Goal: Check status: Check status

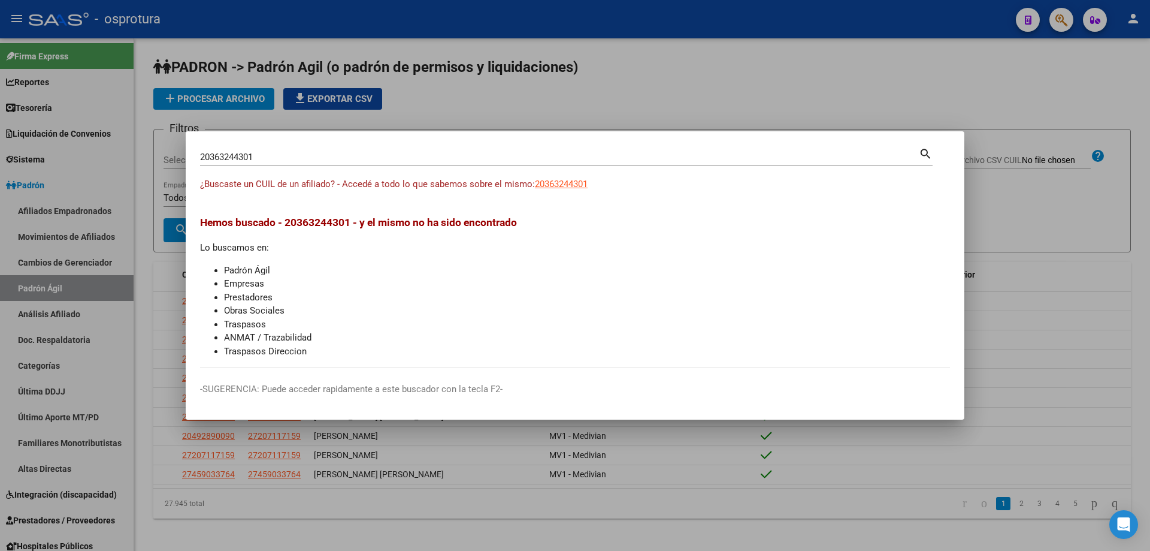
click at [357, 158] on input "20363244301" at bounding box center [559, 157] width 719 height 11
paste input "-36398579-4"
click at [290, 153] on input "20363985794" at bounding box center [559, 157] width 719 height 11
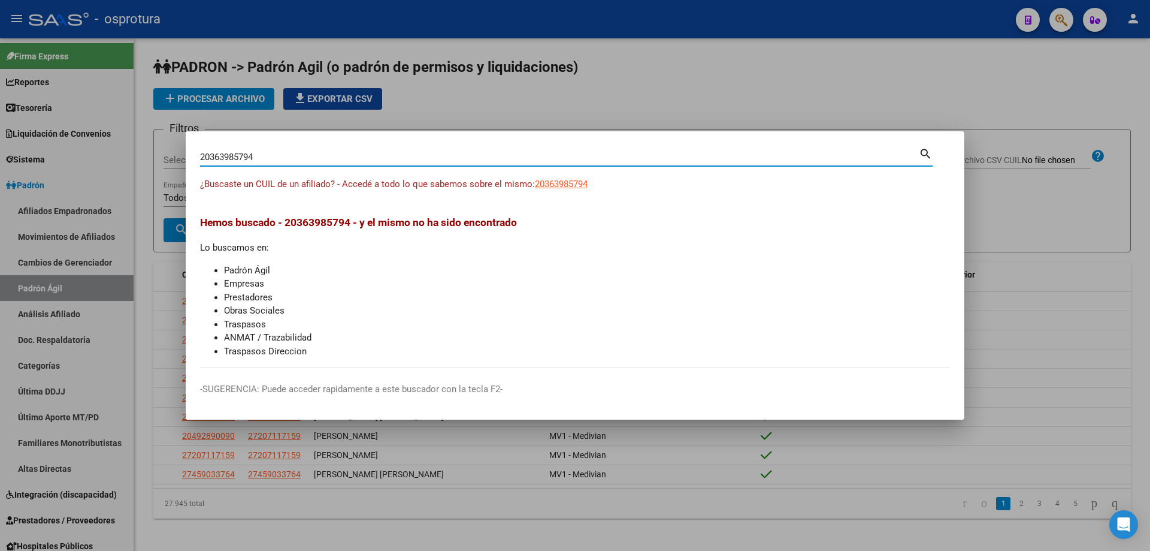
paste input "-36475515-6"
type input "20364755156"
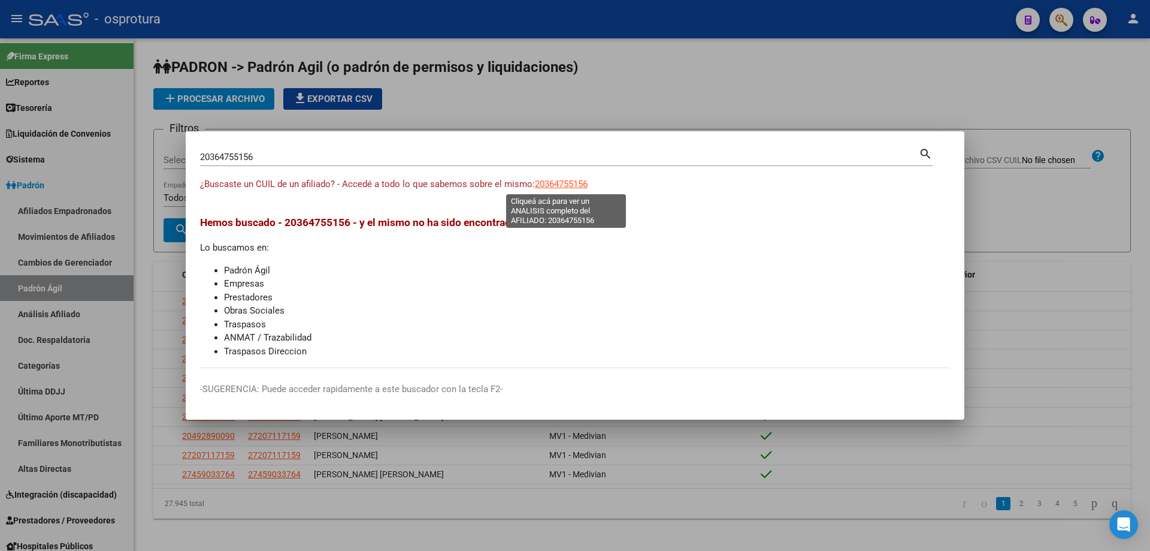
click at [576, 186] on span "20364755156" at bounding box center [561, 184] width 53 height 11
type textarea "20364755156"
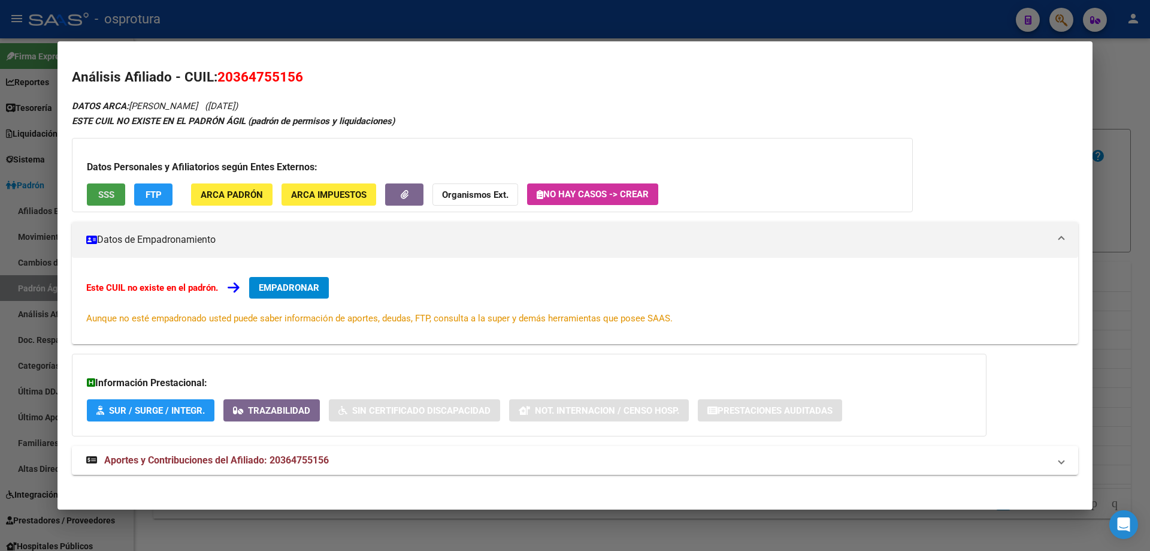
click at [107, 184] on button "SSS" at bounding box center [106, 194] width 38 height 22
